Goal: Find specific page/section: Find specific page/section

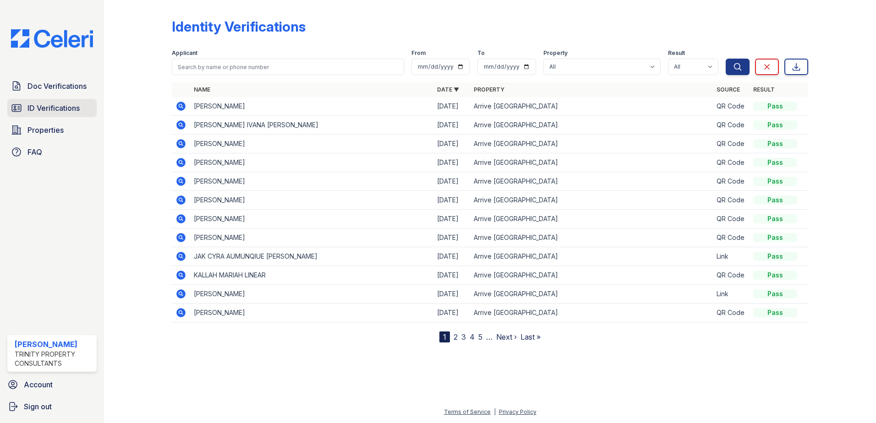
click at [26, 106] on link "ID Verifications" at bounding box center [51, 108] width 89 height 18
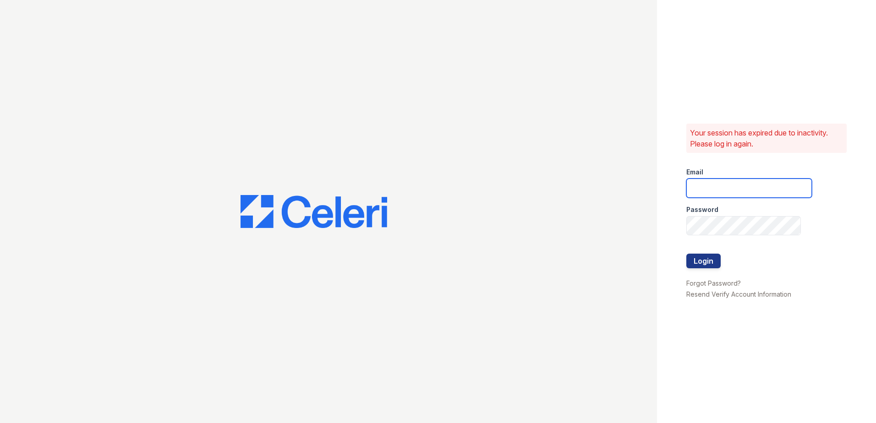
type input "hneely@trinity-pm.com"
click at [715, 260] on button "Login" at bounding box center [703, 261] width 34 height 15
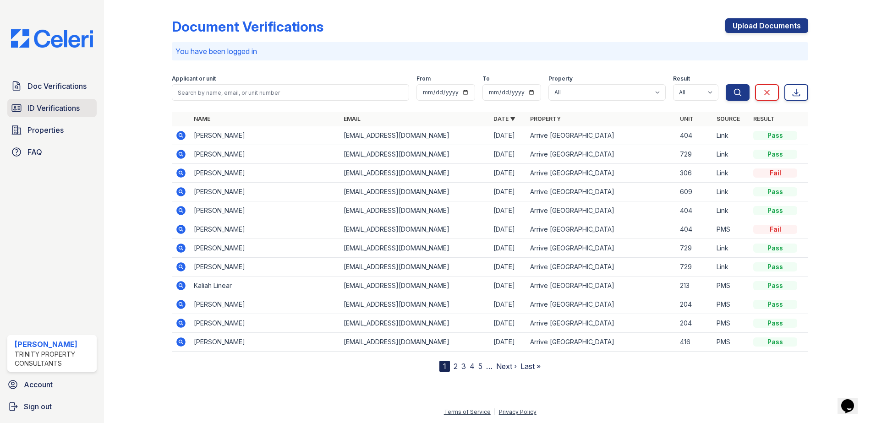
click at [35, 108] on span "ID Verifications" at bounding box center [53, 108] width 52 height 11
